Goal: Task Accomplishment & Management: Manage account settings

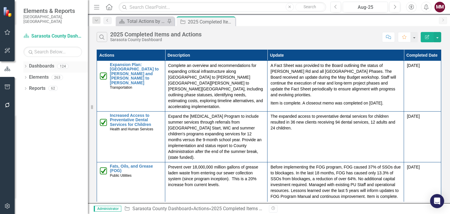
click at [26, 65] on icon "Dropdown" at bounding box center [25, 66] width 4 height 3
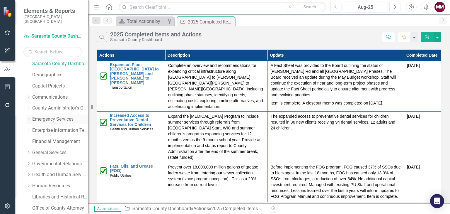
scroll to position [47, 0]
click at [47, 138] on link "Governmental Relations" at bounding box center [60, 141] width 56 height 7
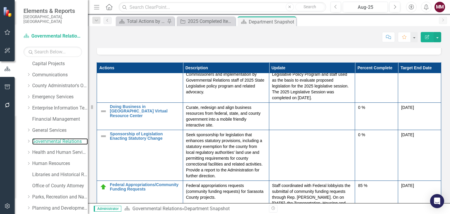
scroll to position [211, 0]
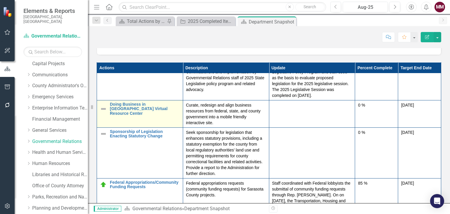
click at [103, 109] on img at bounding box center [103, 108] width 7 height 7
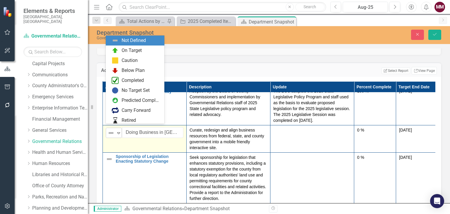
click at [113, 131] on img at bounding box center [111, 132] width 7 height 7
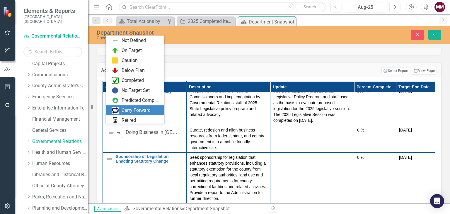
click at [122, 110] on div "Carry Forward" at bounding box center [136, 110] width 29 height 7
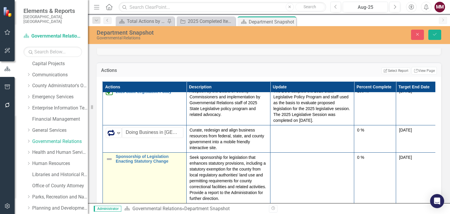
scroll to position [234, 0]
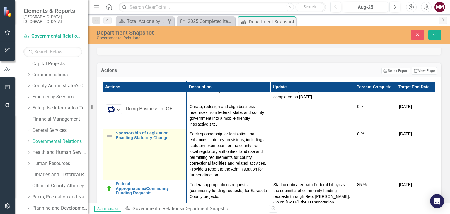
click at [109, 132] on img at bounding box center [109, 135] width 7 height 7
click at [109, 133] on img at bounding box center [111, 136] width 7 height 7
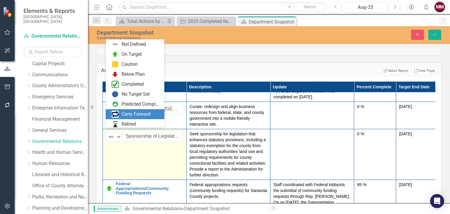
click at [116, 116] on img at bounding box center [115, 113] width 7 height 7
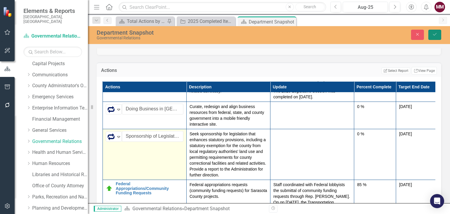
click at [434, 35] on icon "submit" at bounding box center [435, 34] width 4 height 2
